Goal: Browse casually

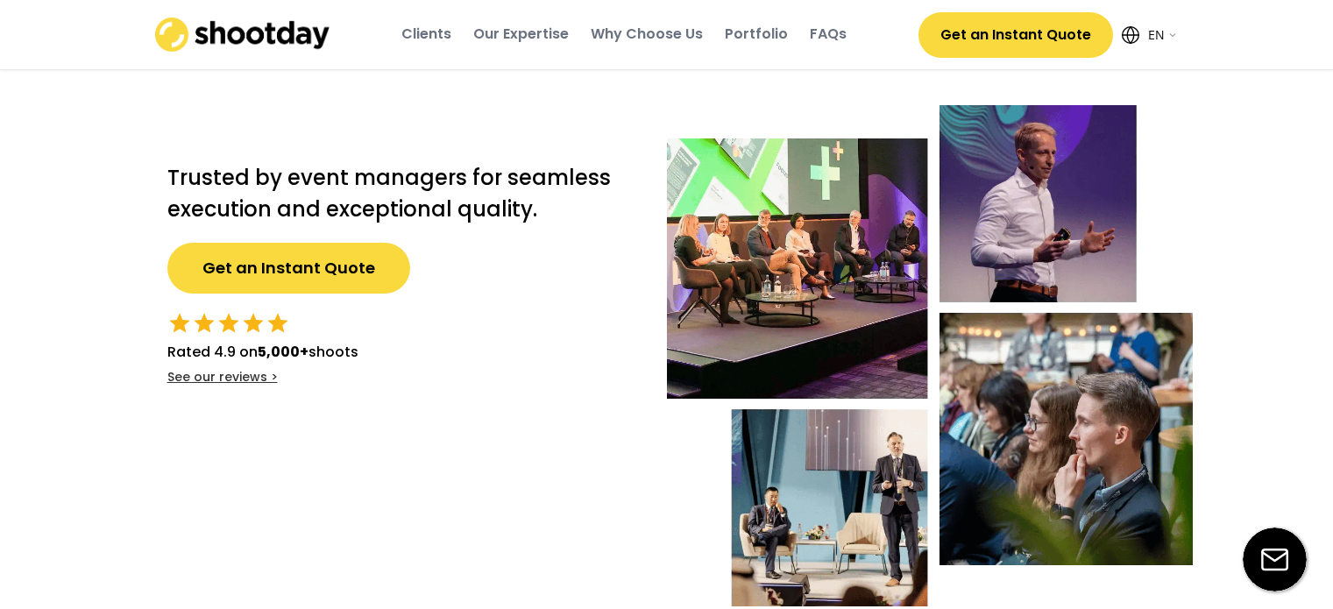
select select ""en""
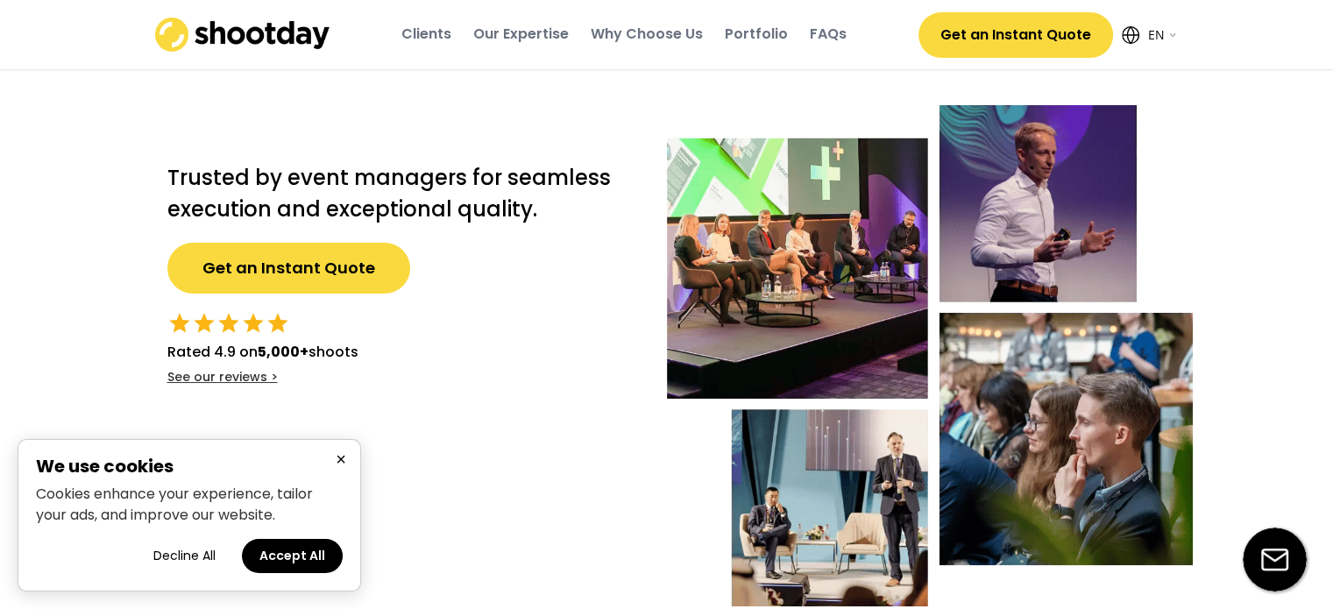
click at [189, 560] on button "Decline All" at bounding box center [184, 556] width 97 height 34
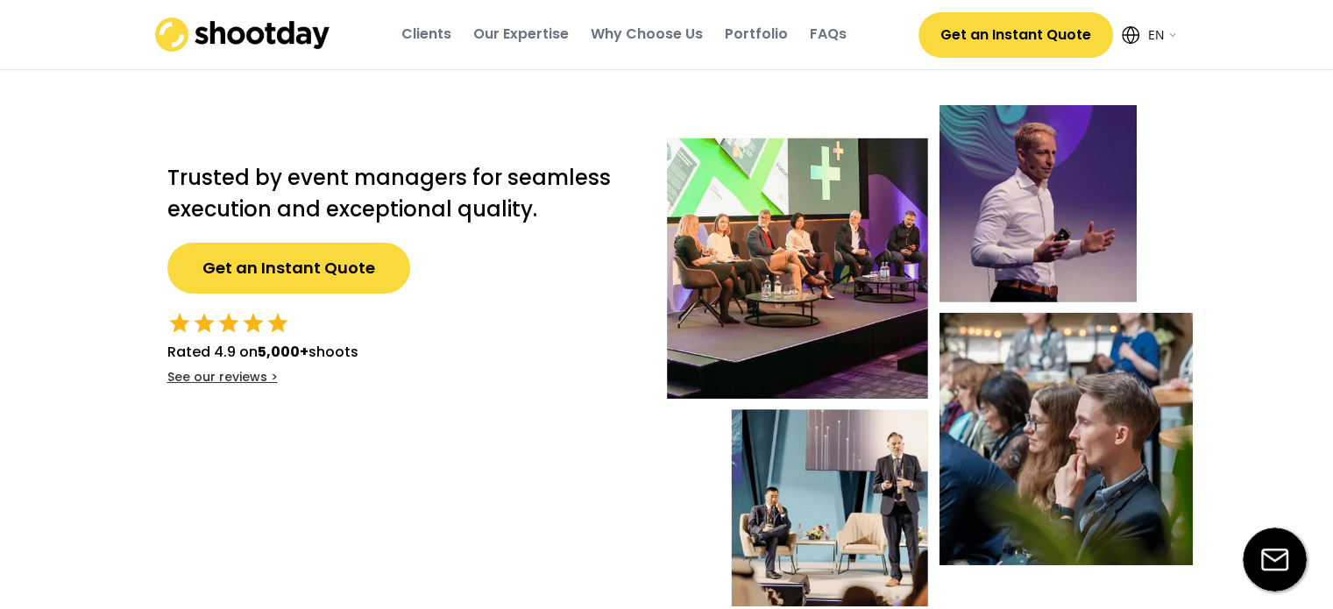
click at [772, 41] on div "Portfolio" at bounding box center [756, 34] width 63 height 19
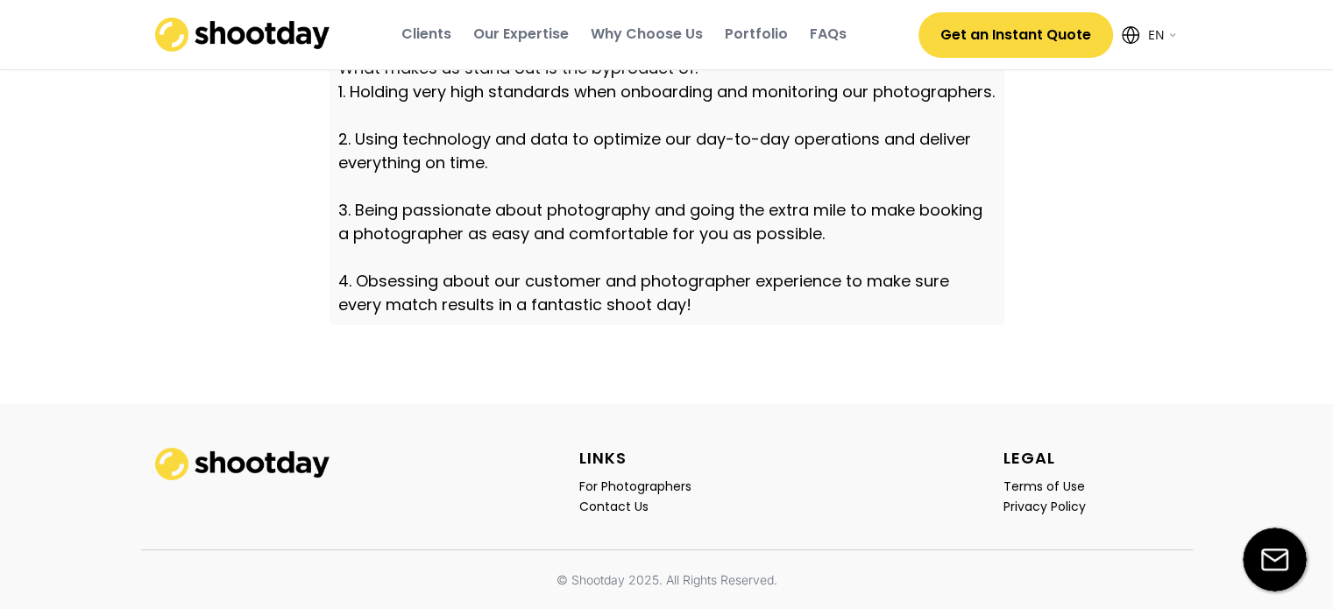
scroll to position [6205, 0]
